Goal: Find specific page/section: Find specific page/section

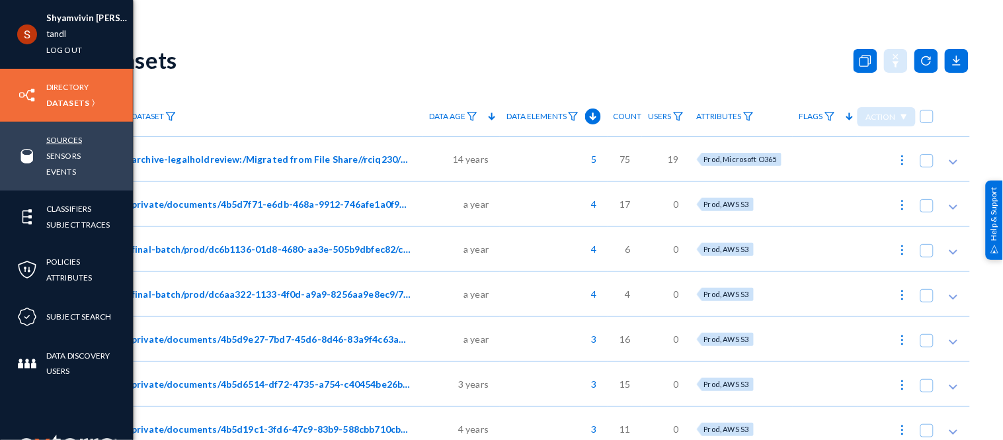
click at [62, 142] on link "Sources" at bounding box center [64, 139] width 36 height 15
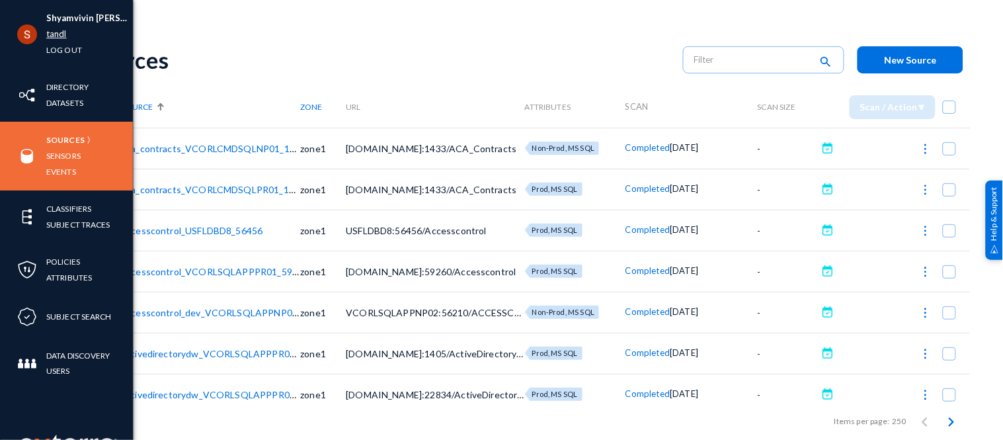
click at [60, 37] on link "tandl" at bounding box center [56, 33] width 20 height 15
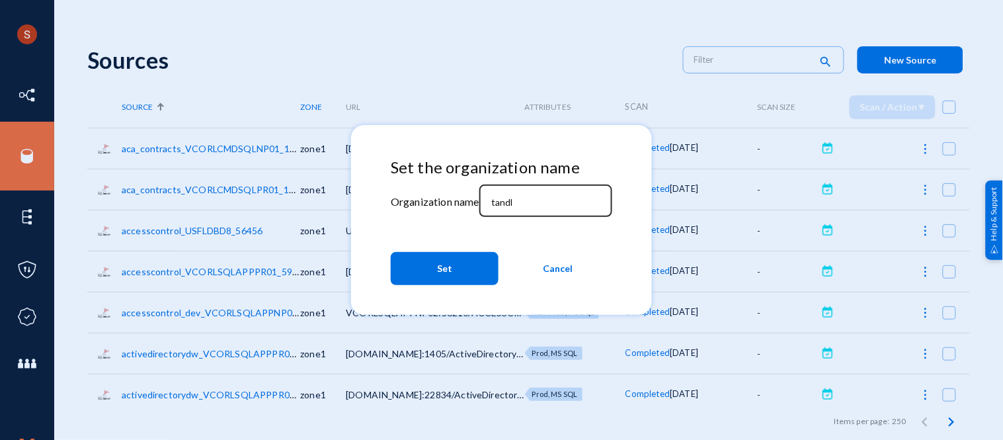
click at [507, 199] on input "tandl" at bounding box center [548, 202] width 114 height 12
type input "techsmith"
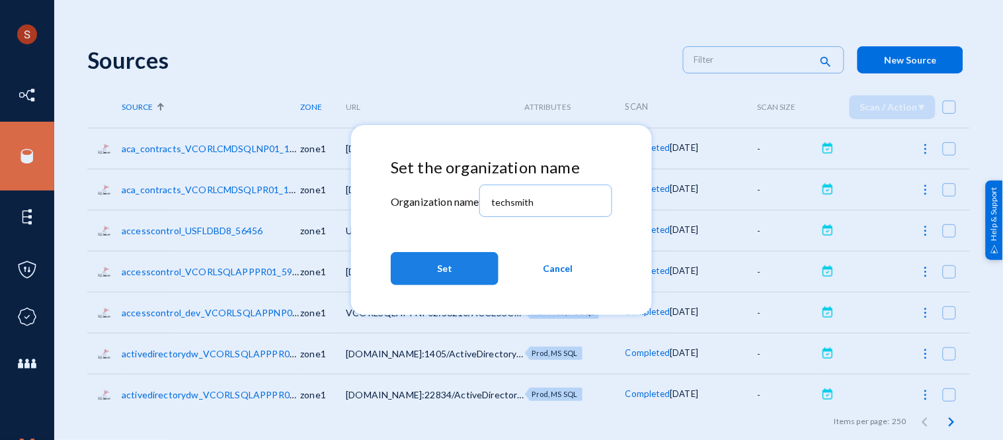
click at [473, 260] on button "Set" at bounding box center [445, 268] width 108 height 33
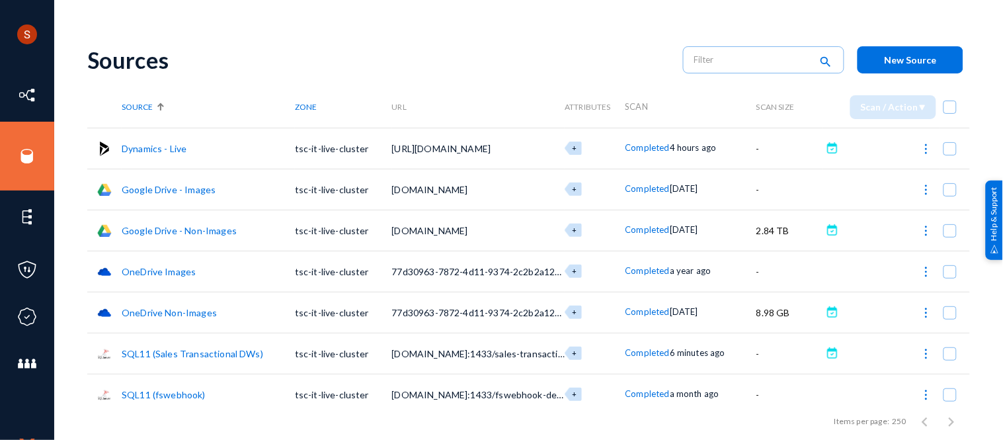
click at [154, 186] on link "Google Drive - Images" at bounding box center [169, 189] width 94 height 11
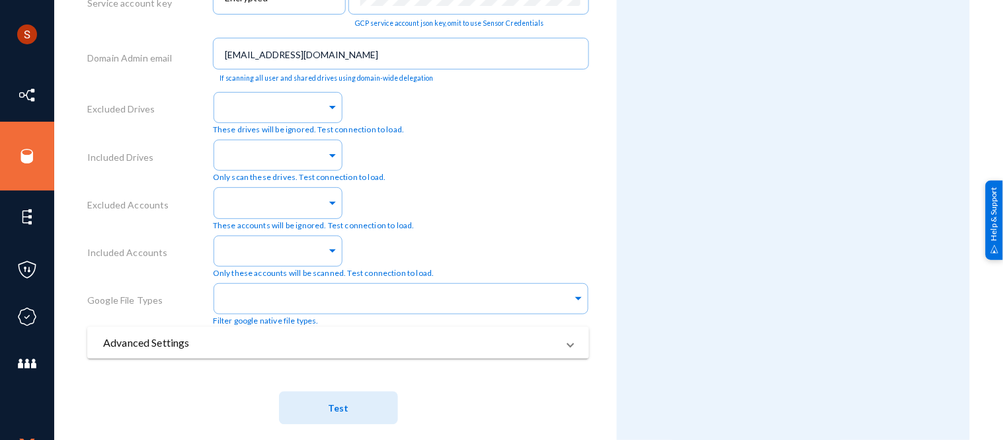
scroll to position [567, 0]
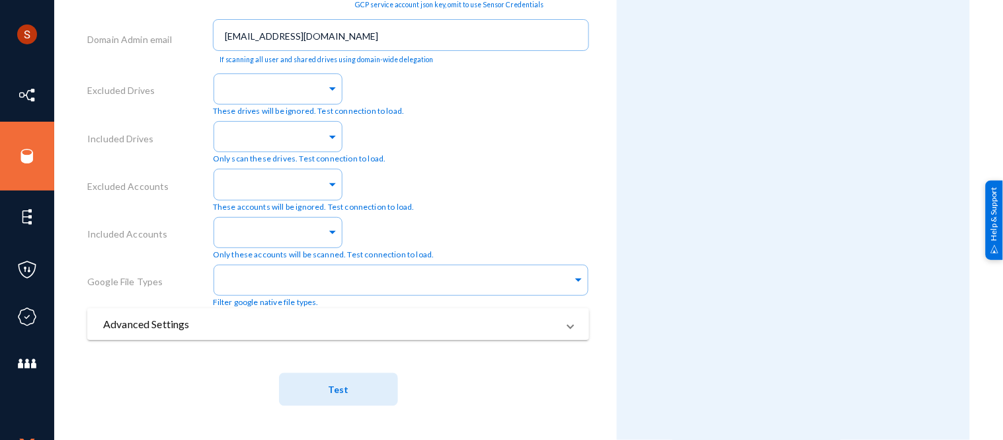
click at [335, 323] on mat-panel-title "Advanced Settings" at bounding box center [330, 324] width 454 height 16
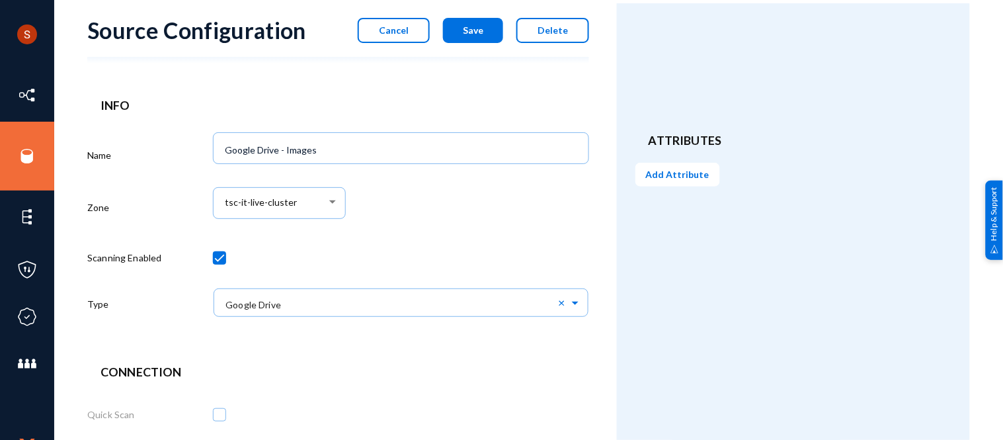
scroll to position [0, 0]
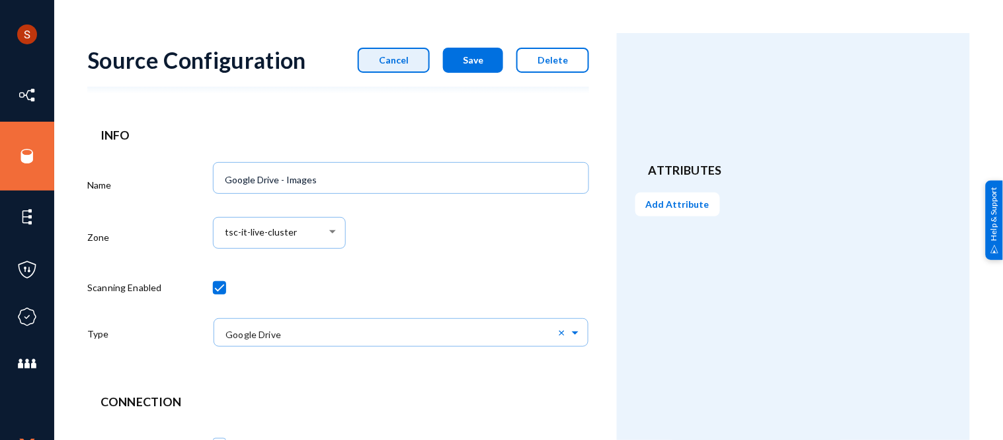
click at [388, 58] on span "Cancel" at bounding box center [394, 59] width 30 height 11
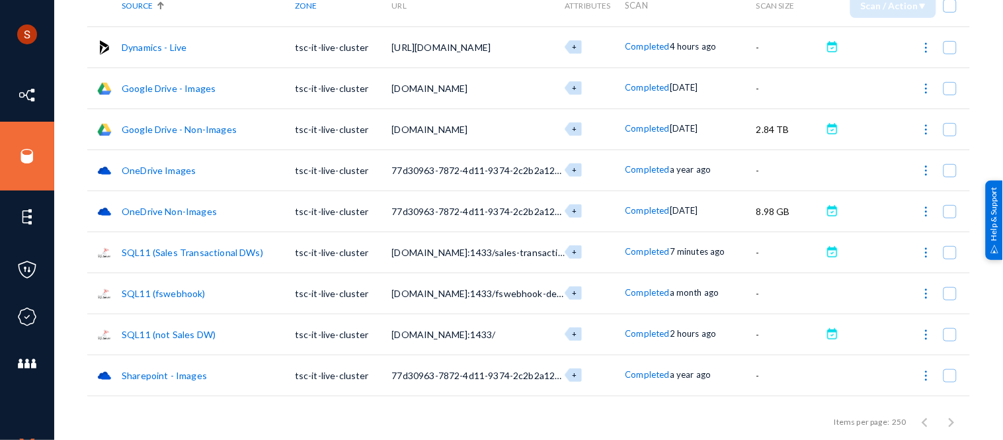
scroll to position [102, 0]
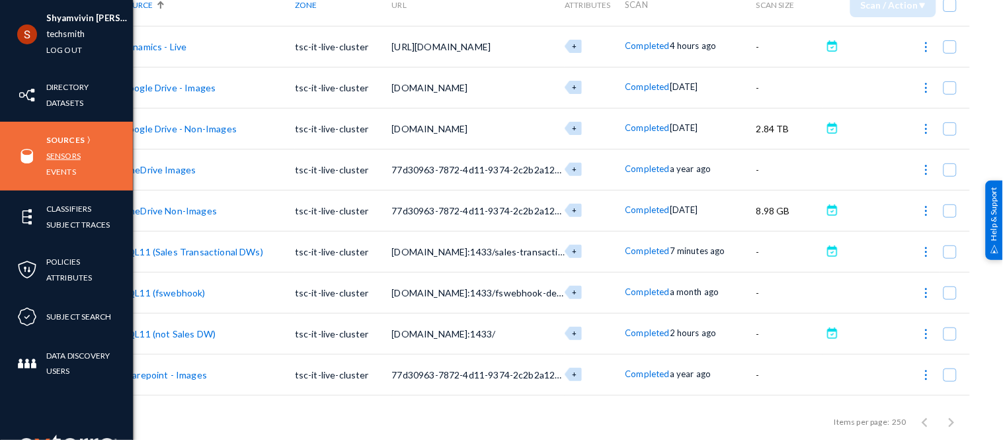
click at [66, 157] on link "Sensors" at bounding box center [63, 155] width 34 height 15
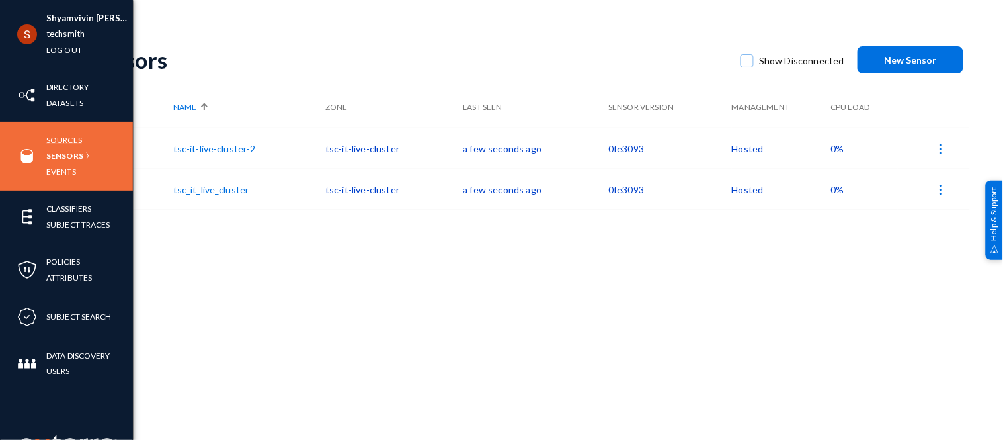
click at [60, 139] on link "Sources" at bounding box center [64, 139] width 36 height 15
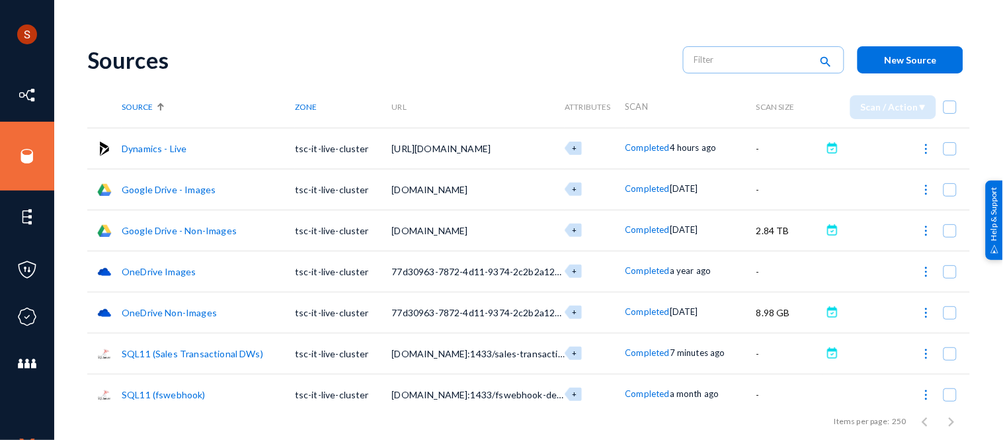
click at [864, 53] on button "New Source" at bounding box center [911, 59] width 106 height 27
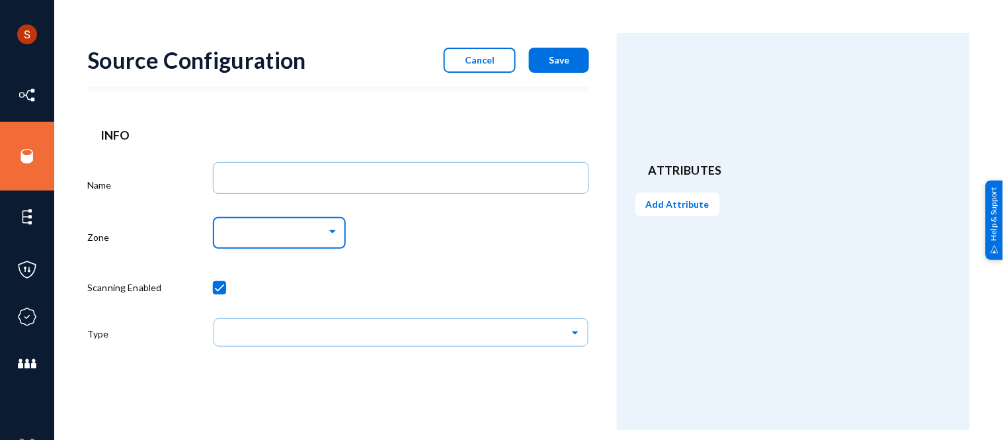
click at [304, 239] on div at bounding box center [282, 234] width 114 height 12
click at [481, 65] on div at bounding box center [501, 220] width 1003 height 440
click at [475, 63] on span "Cancel" at bounding box center [480, 59] width 30 height 11
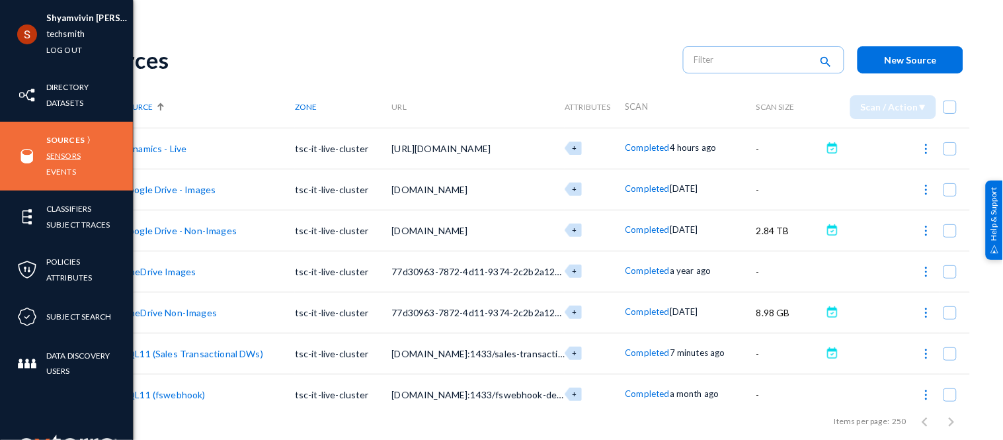
click at [75, 156] on link "Sensors" at bounding box center [63, 155] width 34 height 15
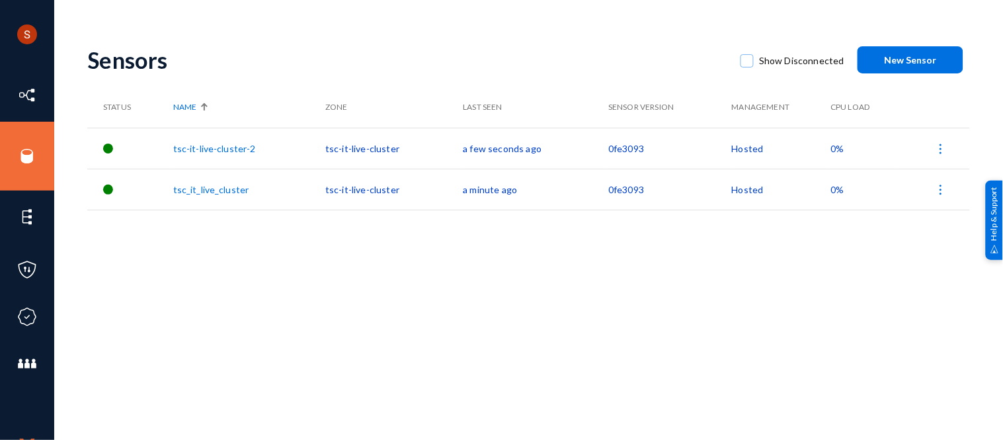
click at [374, 339] on div "Sensors Show Disconnected New Sensor Status Name Zone Last Seen Sensor Version …" at bounding box center [528, 231] width 883 height 397
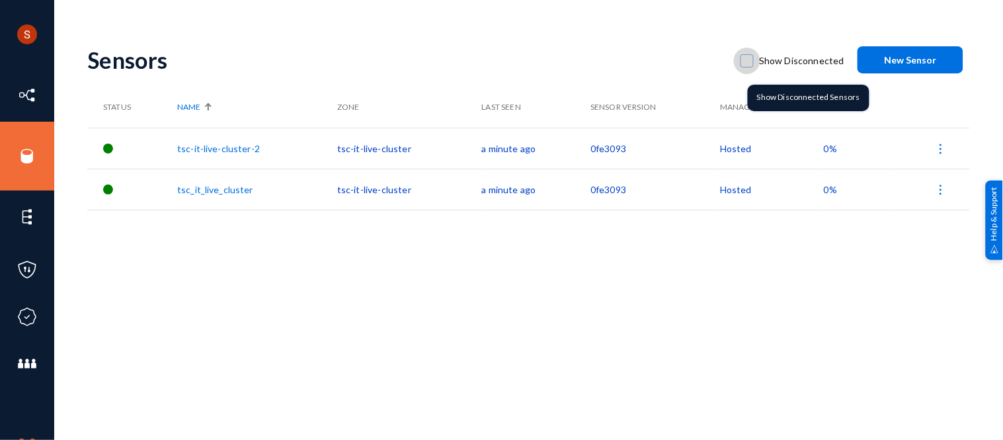
click at [754, 63] on span at bounding box center [747, 60] width 13 height 13
click at [748, 67] on input "Show Disconnected" at bounding box center [746, 67] width 1 height 1
checkbox input "true"
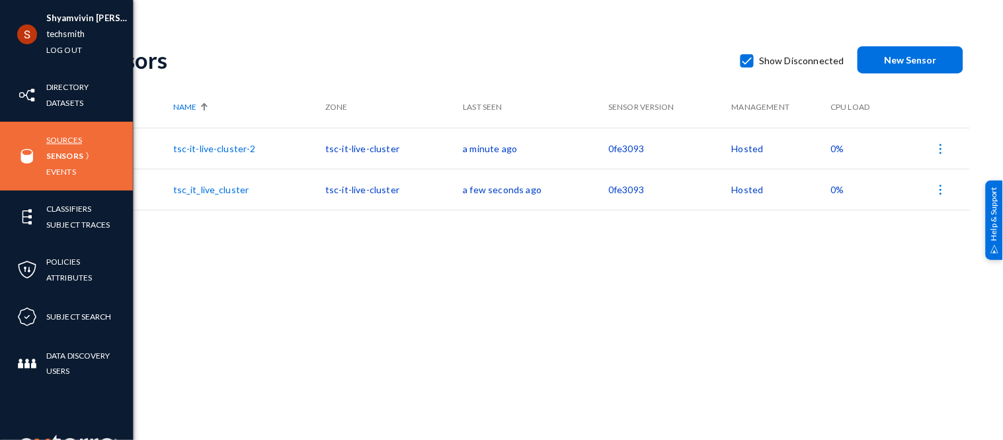
click at [63, 141] on link "Sources" at bounding box center [64, 139] width 36 height 15
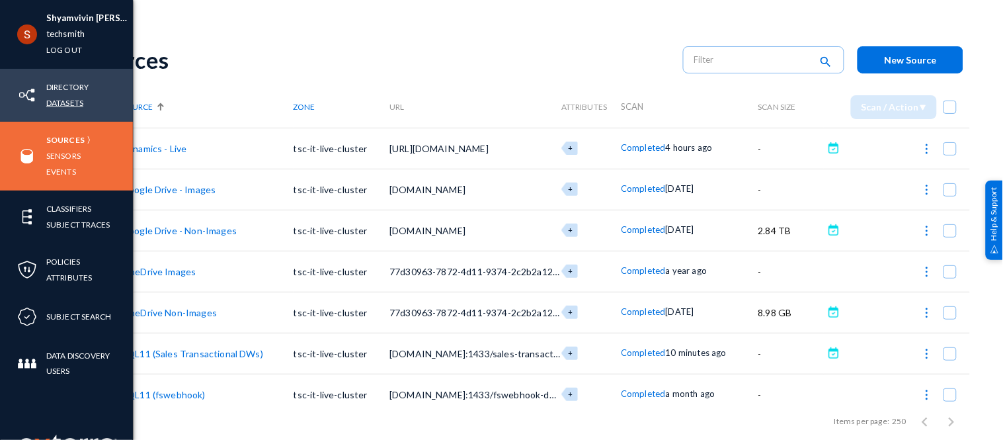
click at [57, 102] on link "Datasets" at bounding box center [64, 102] width 37 height 15
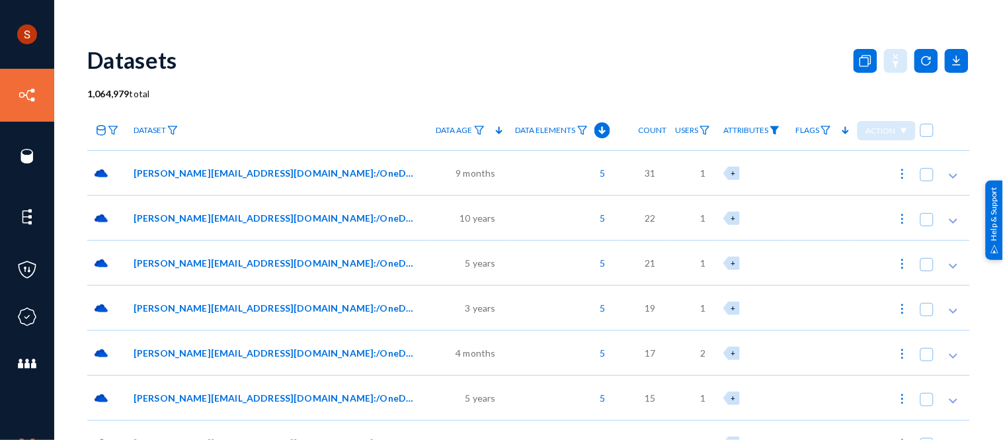
click at [775, 132] on img at bounding box center [775, 130] width 11 height 9
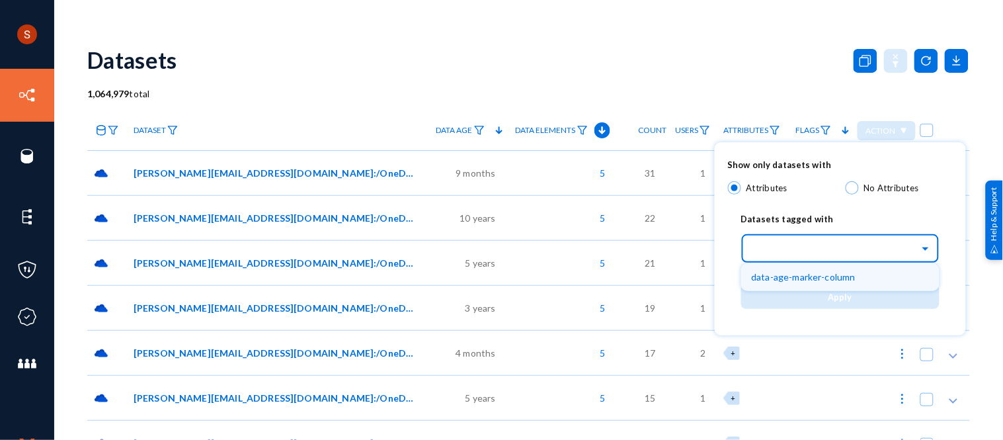
click at [787, 246] on div "Select..." at bounding box center [836, 246] width 168 height 15
click at [788, 272] on span "data-age-marker-column" at bounding box center [804, 276] width 104 height 11
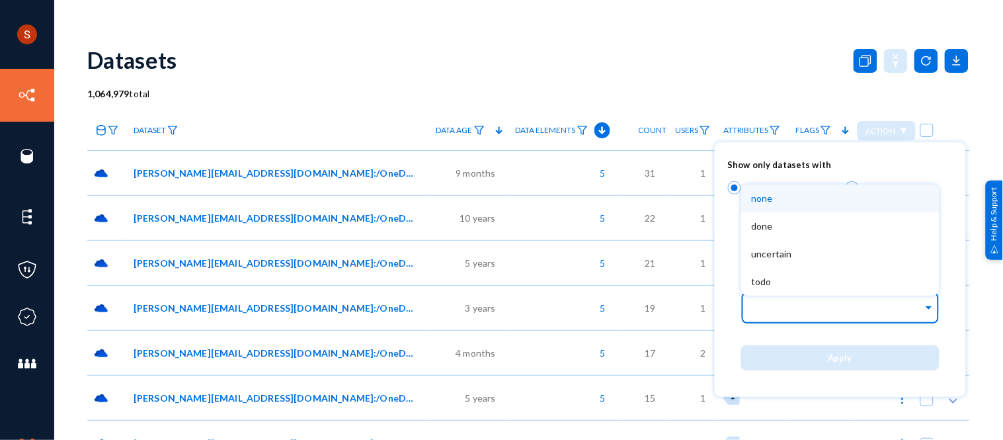
click at [778, 304] on input "text" at bounding box center [837, 309] width 171 height 13
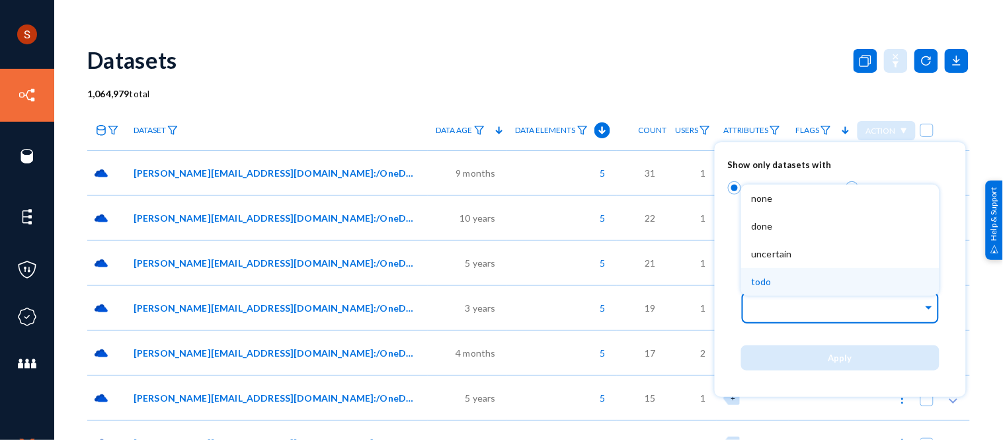
click at [767, 272] on div "todo" at bounding box center [840, 282] width 198 height 28
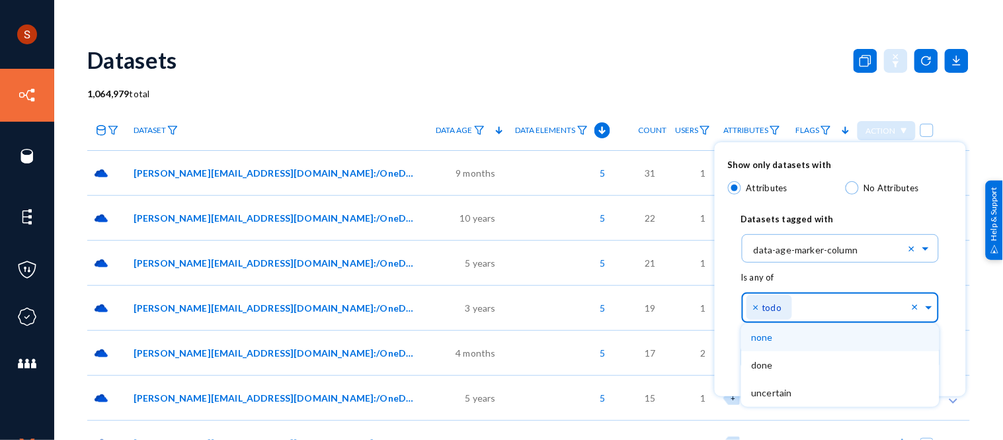
click at [830, 309] on input "text" at bounding box center [854, 310] width 115 height 13
click at [811, 338] on div "none" at bounding box center [840, 337] width 198 height 28
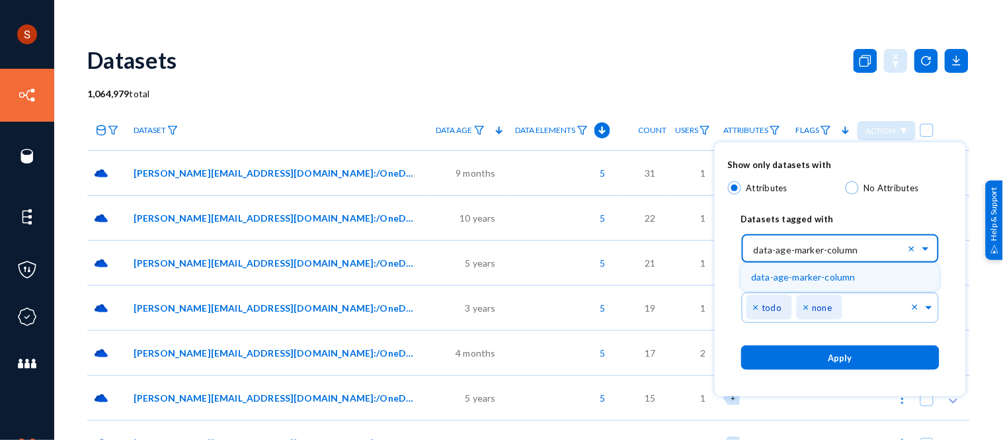
click at [848, 242] on input "text" at bounding box center [846, 247] width 185 height 22
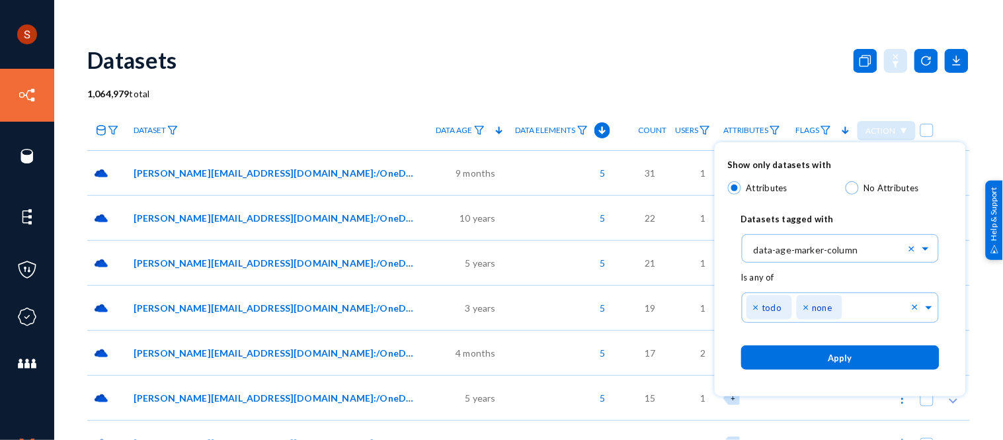
click at [818, 201] on div "Datasets tagged with" at bounding box center [840, 215] width 225 height 30
click at [751, 79] on div at bounding box center [501, 220] width 1003 height 440
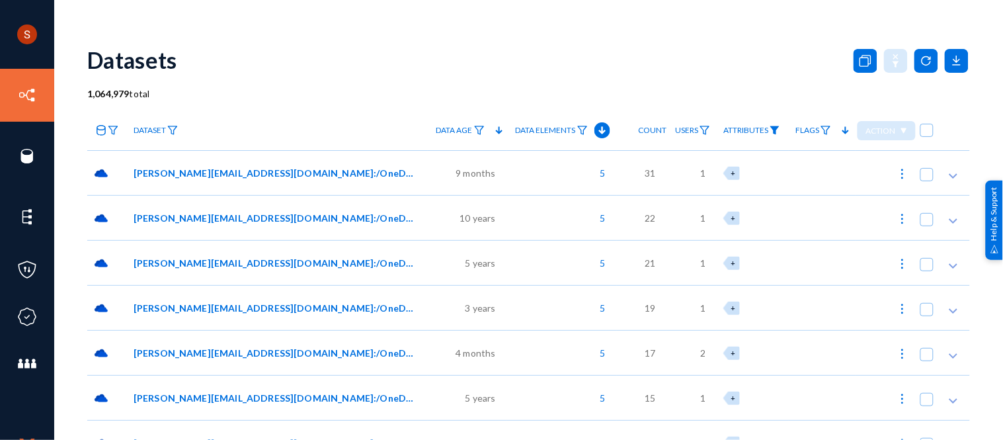
click at [770, 130] on img at bounding box center [775, 130] width 11 height 9
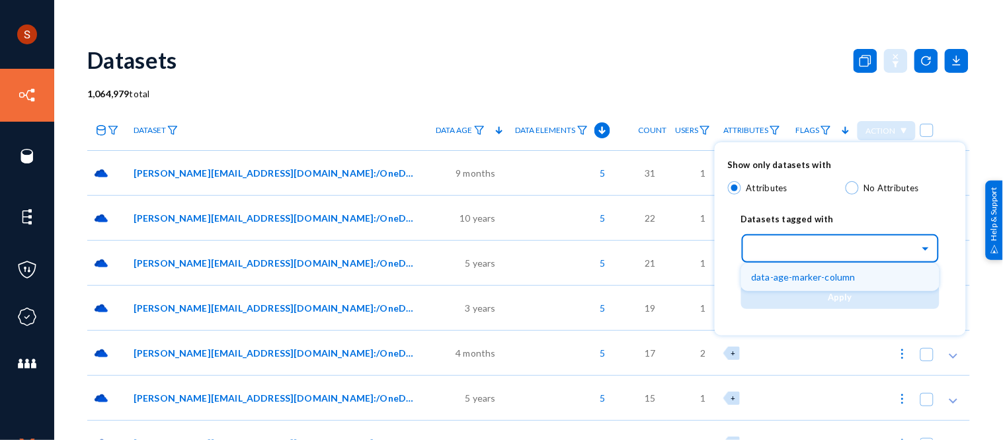
click at [778, 247] on div "Select..." at bounding box center [836, 246] width 168 height 15
click at [779, 271] on span "data-age-marker-column" at bounding box center [804, 276] width 104 height 11
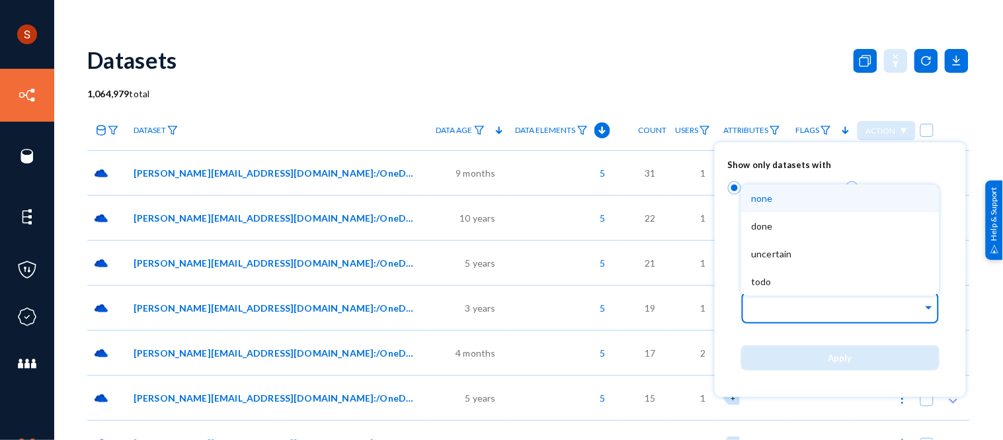
click at [792, 300] on div at bounding box center [837, 309] width 171 height 22
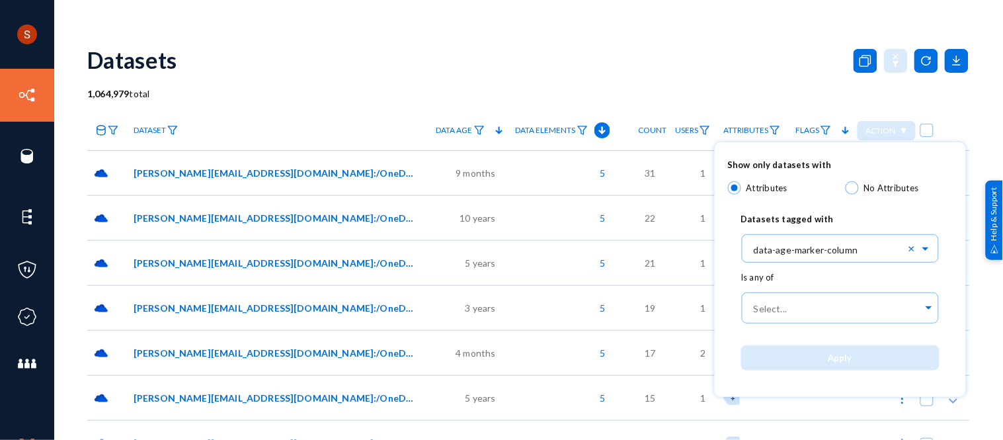
click at [739, 54] on div at bounding box center [501, 220] width 1003 height 440
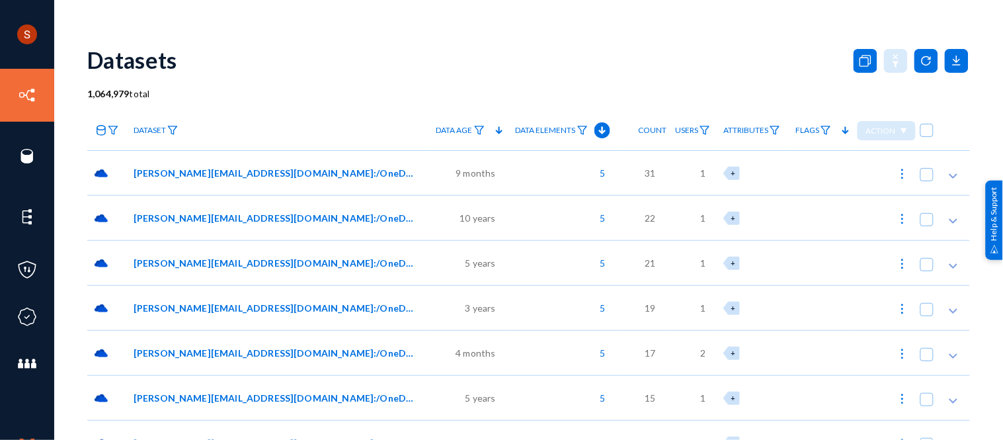
click at [768, 126] on link "Attributes" at bounding box center [752, 130] width 70 height 23
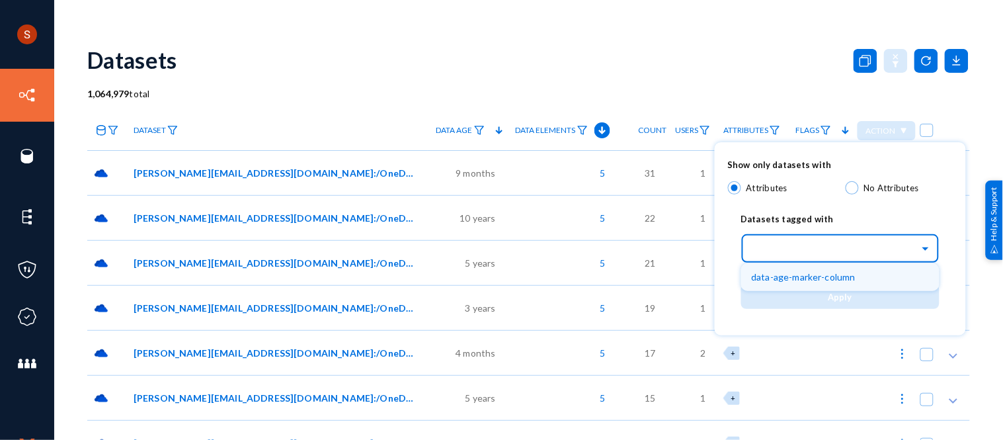
click at [795, 241] on input "text" at bounding box center [846, 247] width 185 height 22
click at [794, 272] on span "data-age-marker-column" at bounding box center [804, 276] width 104 height 11
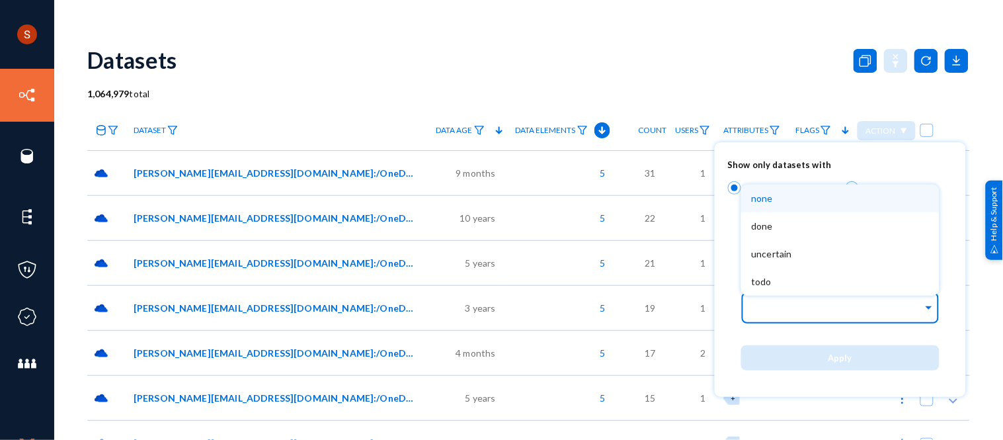
click at [797, 300] on div at bounding box center [837, 309] width 171 height 22
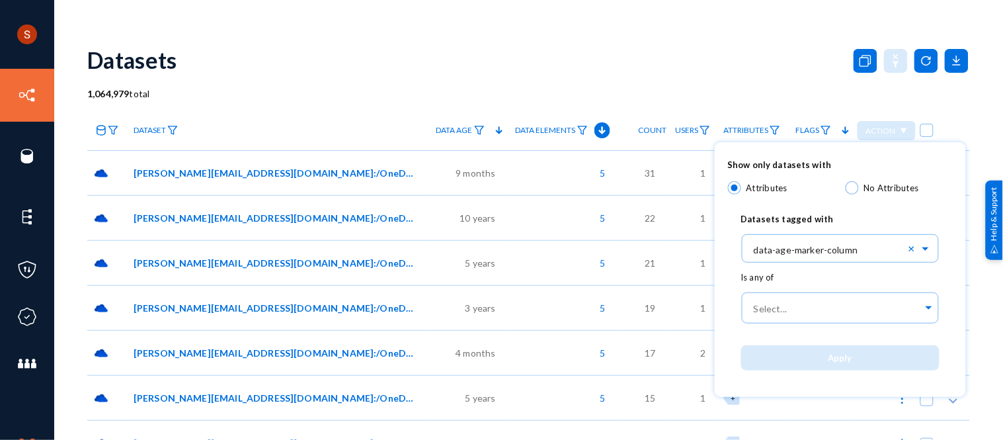
click at [823, 153] on div "Show only datasets with Attributes No Attributes Datasets tagged with Select...…" at bounding box center [840, 269] width 251 height 255
